Goal: Information Seeking & Learning: Learn about a topic

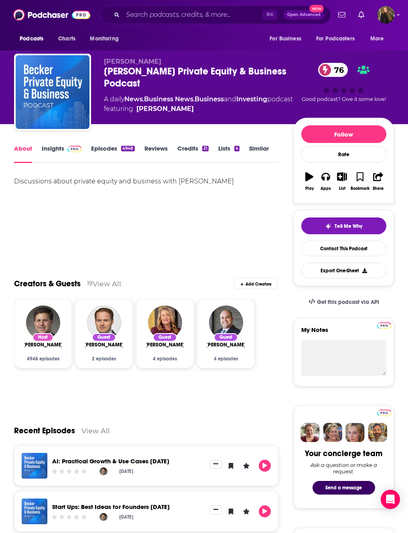
click at [105, 81] on div "[PERSON_NAME] [PERSON_NAME] Private Equity & Business Podcast 76 A daily News ,…" at bounding box center [199, 90] width 190 height 64
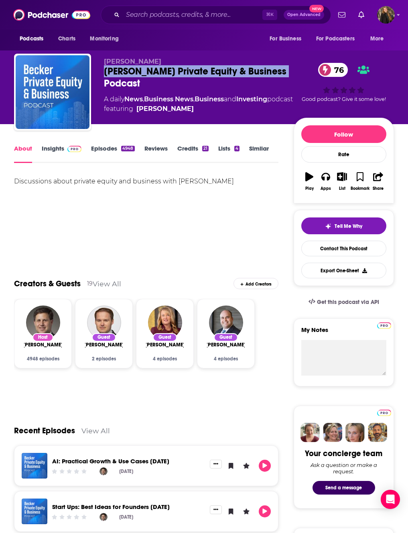
copy h1 "[PERSON_NAME] Private Equity & Business Podcast"
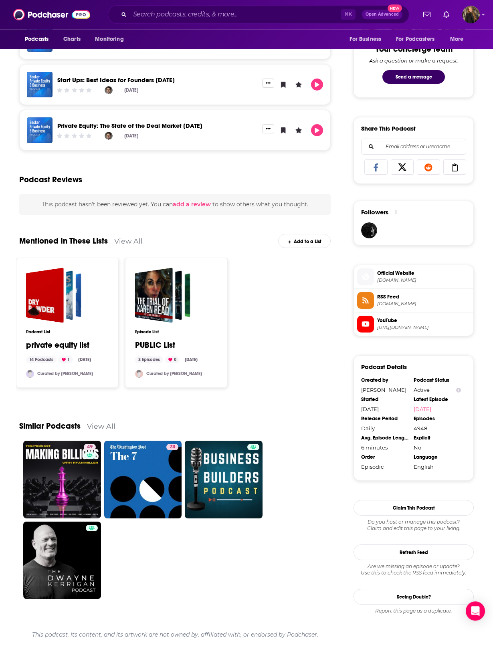
scroll to position [417, 0]
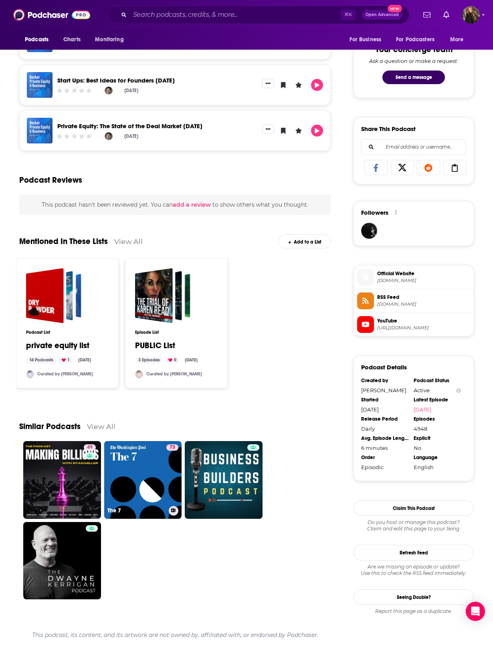
click at [139, 430] on link "73 The 7" at bounding box center [143, 480] width 78 height 78
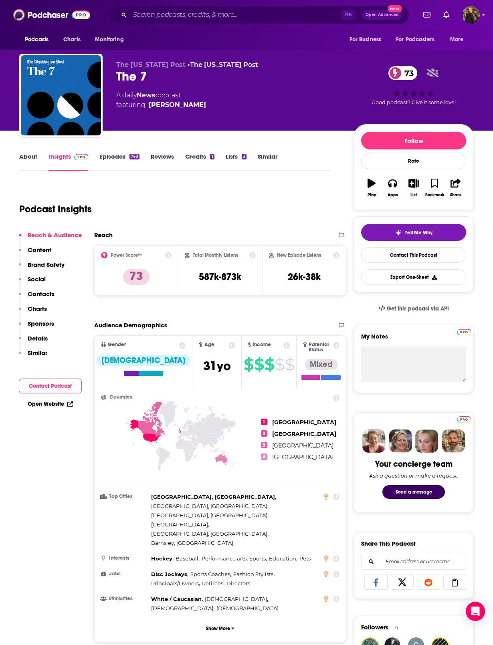
click at [26, 164] on link "About" at bounding box center [28, 162] width 18 height 18
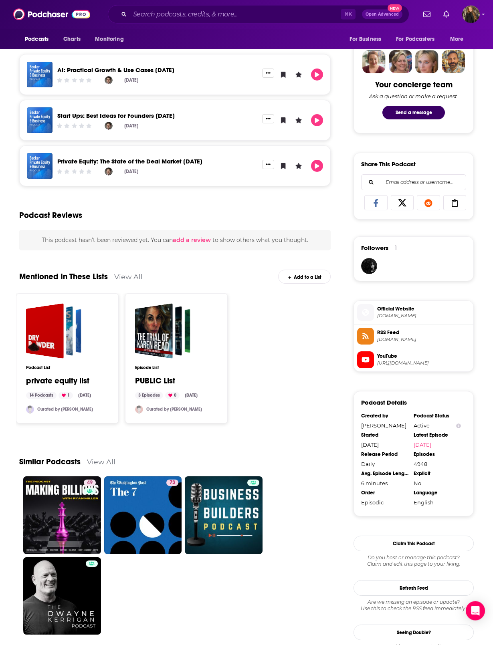
scroll to position [379, 0]
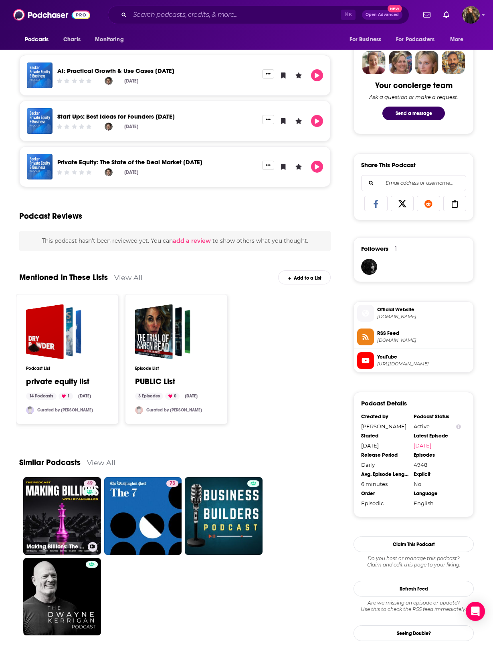
click at [50, 430] on link "49 Making Billions: The Private Equity Podcast for Fund Managers, Alternative A…" at bounding box center [62, 516] width 78 height 78
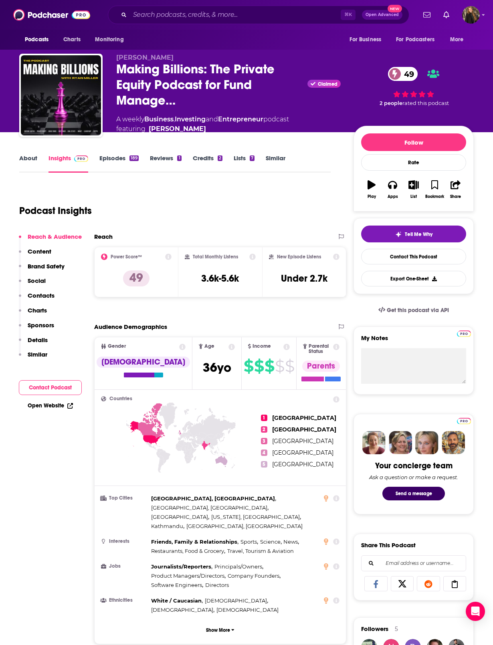
click at [36, 169] on link "About" at bounding box center [28, 163] width 18 height 18
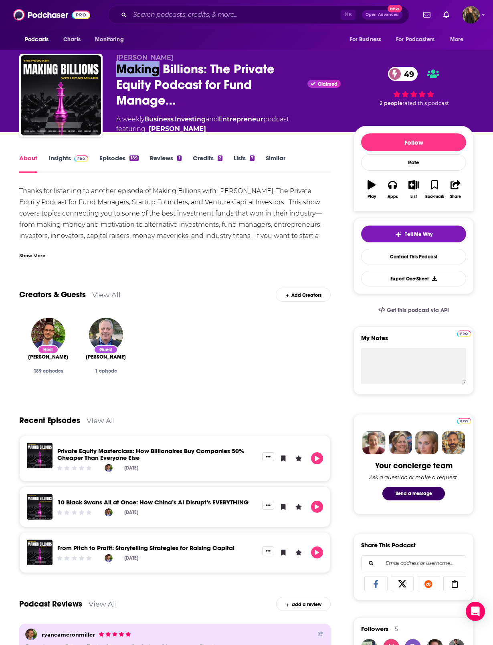
click at [141, 115] on div "[PERSON_NAME] Making Billions: The Private Equity Podcast for Fund Manage… Clai…" at bounding box center [228, 94] width 224 height 80
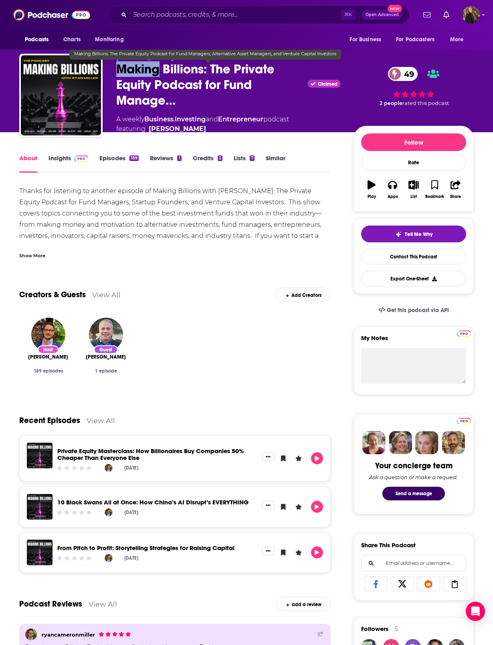
click at [166, 106] on span "Making Billions: The Private Equity Podcast for Fund Manage…" at bounding box center [210, 84] width 188 height 47
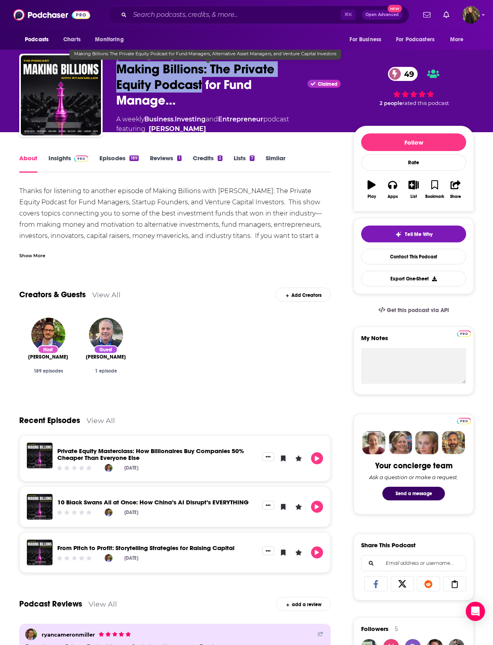
copy h1 "Making Billions: The Private Equity Podcast"
